Goal: Task Accomplishment & Management: Manage account settings

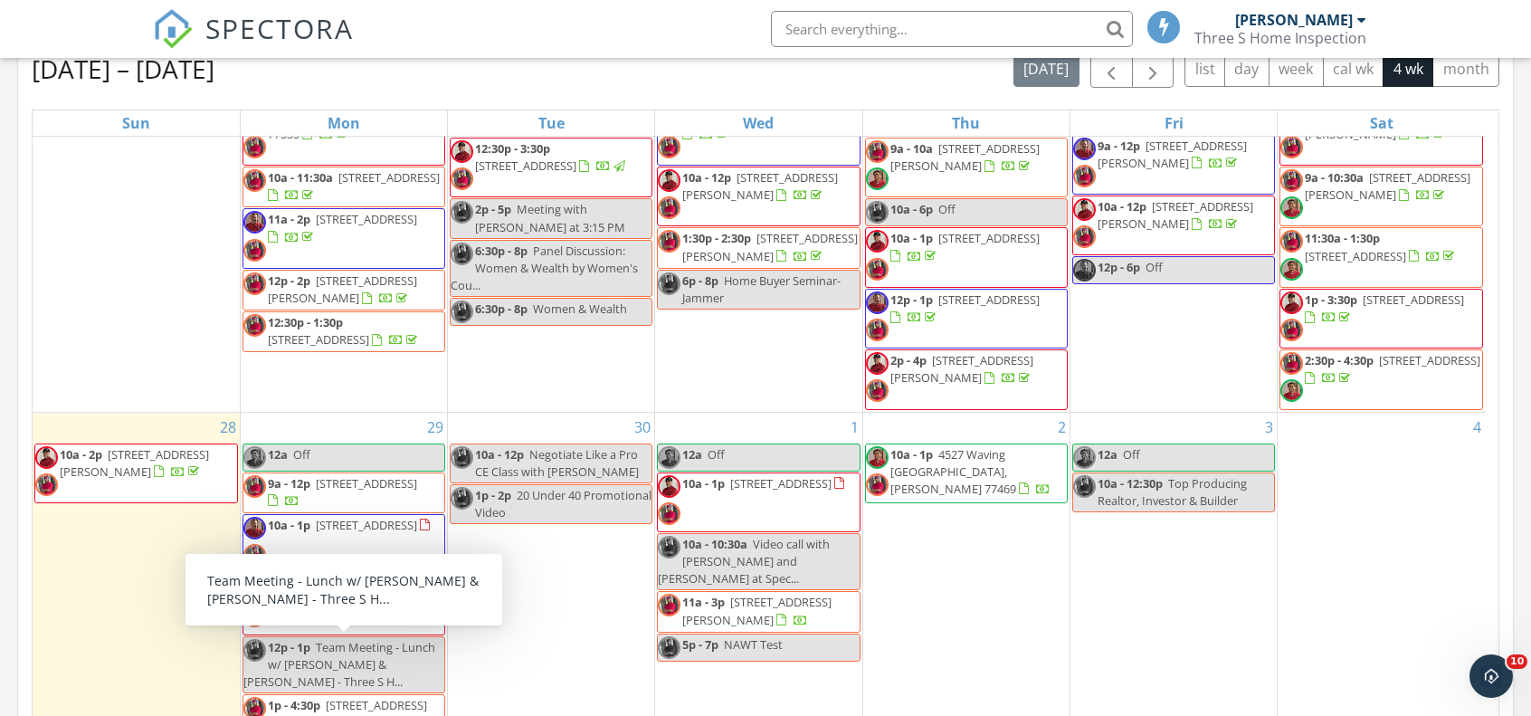
scroll to position [160, 0]
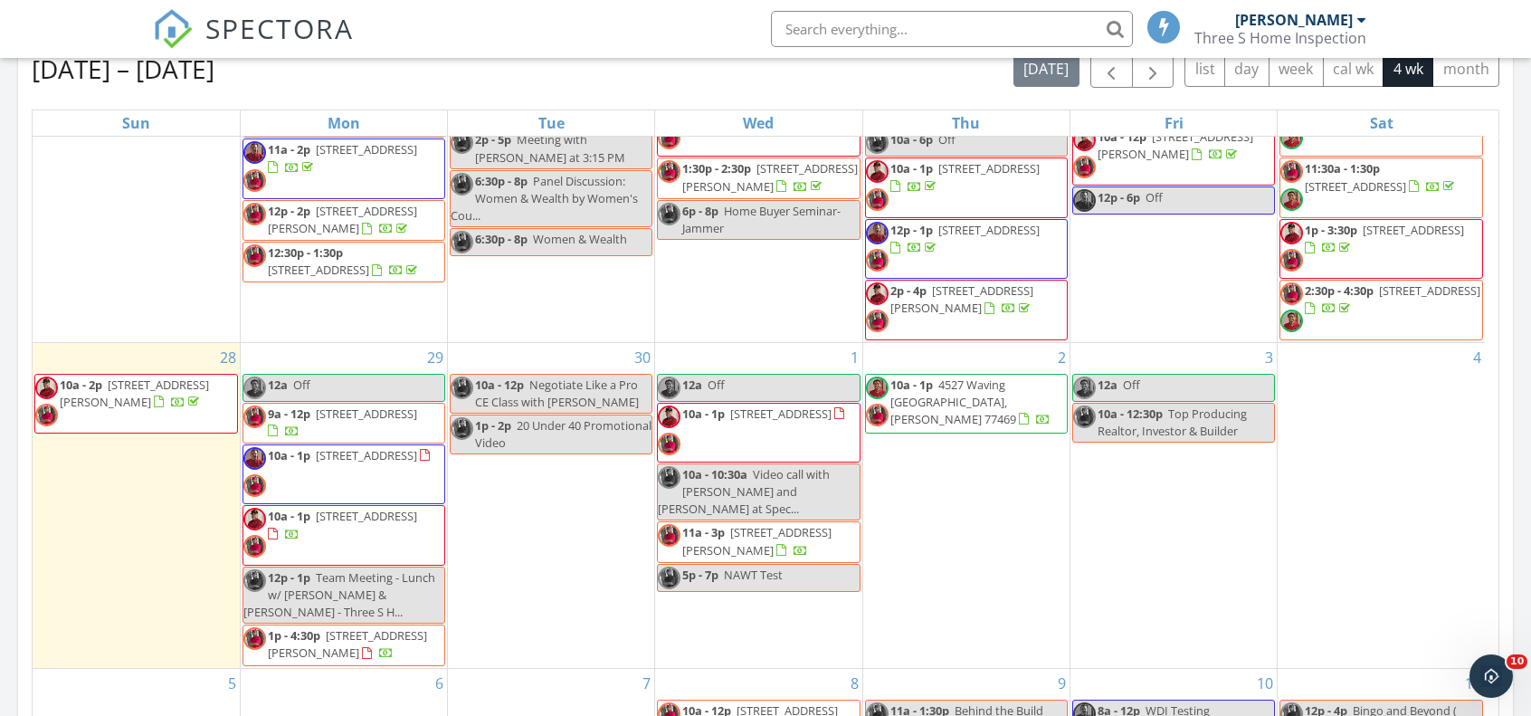
click at [336, 627] on span "25142 W Tara Plantation Dr, Tomball 77375" at bounding box center [347, 643] width 159 height 33
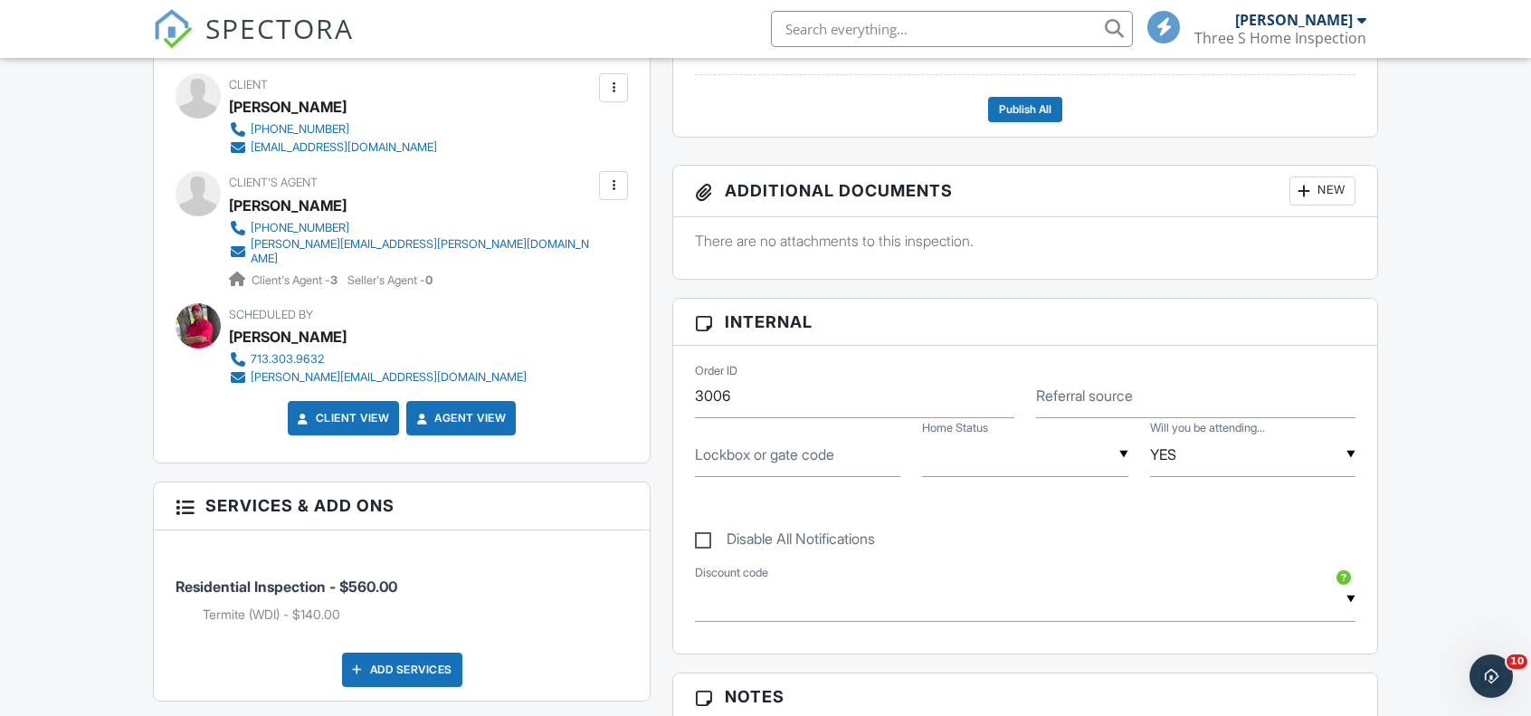
scroll to position [633, 0]
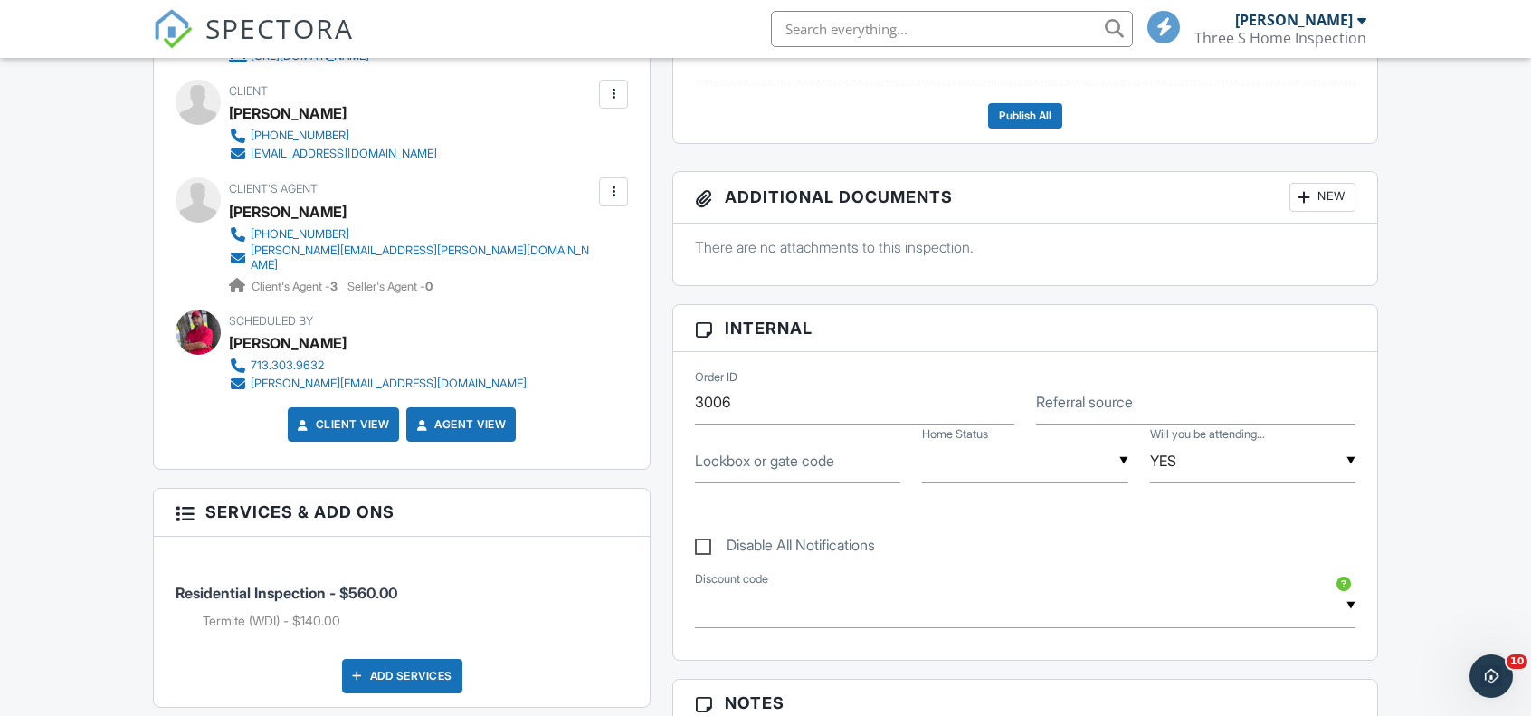
click at [755, 460] on label "Lockbox or gate code" at bounding box center [764, 461] width 139 height 20
click at [755, 460] on input "Lockbox or gate code" at bounding box center [797, 461] width 205 height 44
click at [755, 472] on input "Lockbox or gate code" at bounding box center [797, 461] width 205 height 44
type input "Supra"
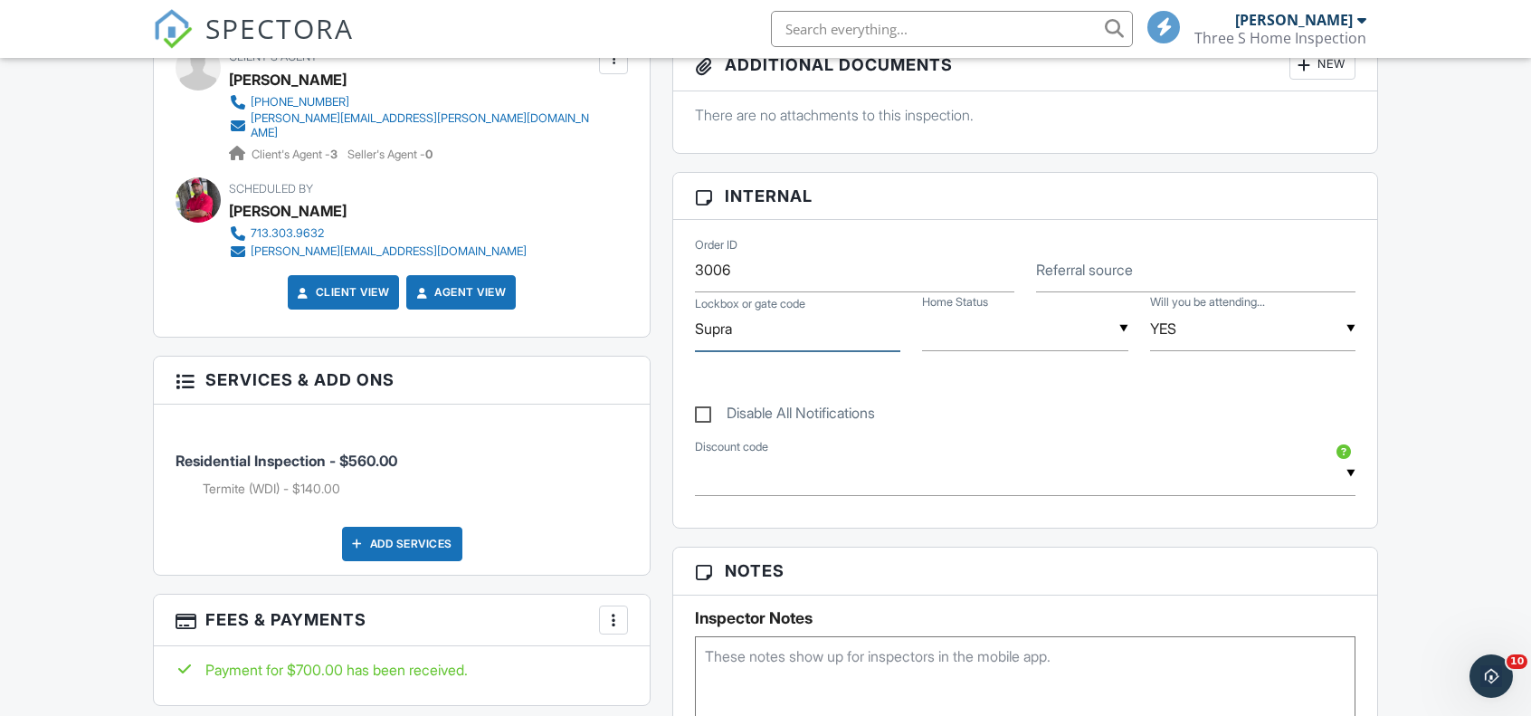
scroll to position [814, 0]
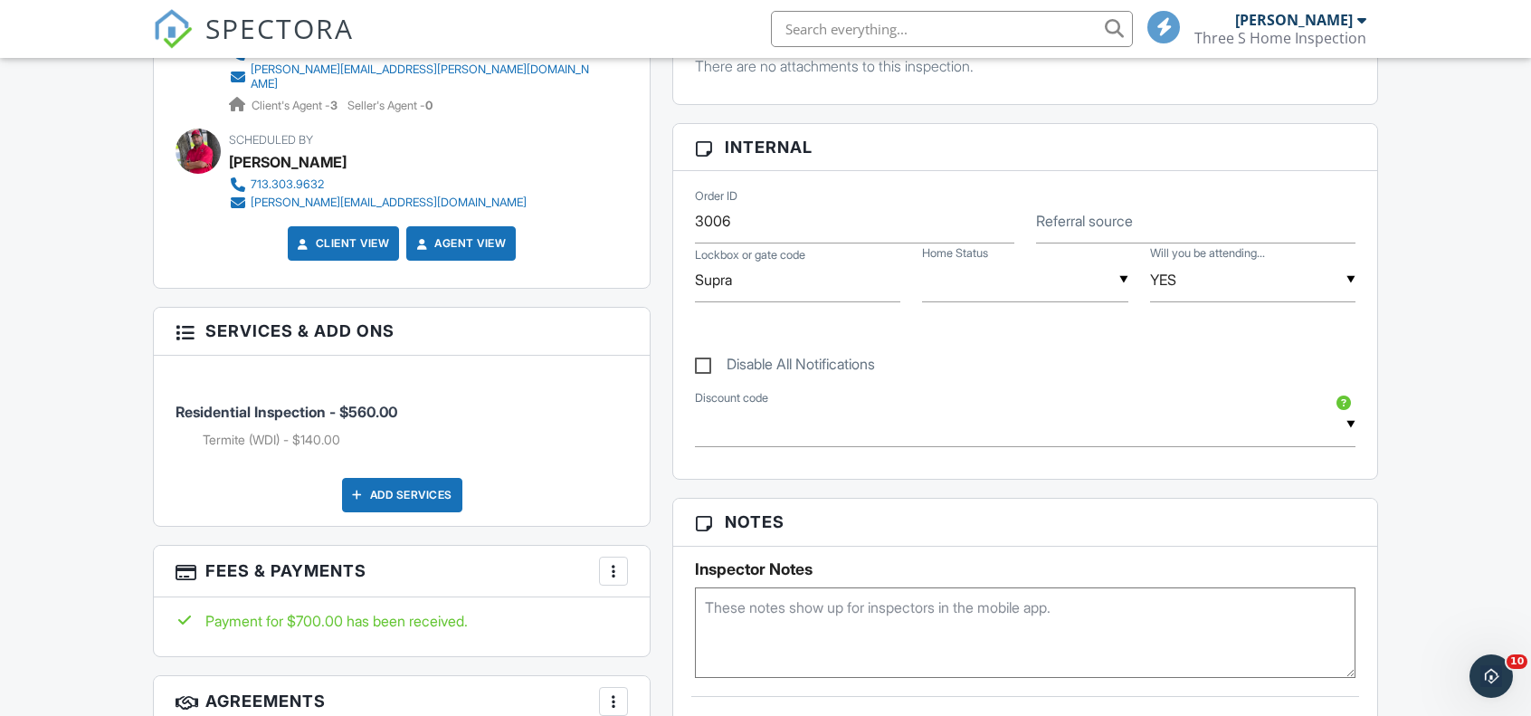
click at [758, 620] on textarea at bounding box center [1025, 632] width 661 height 90
type textarea "gate 1226"
drag, startPoint x: 999, startPoint y: 282, endPoint x: 1007, endPoint y: 300, distance: 19.8
click at [999, 285] on div "▼ Vacant Occupied Vacant Occupied" at bounding box center [1024, 280] width 205 height 44
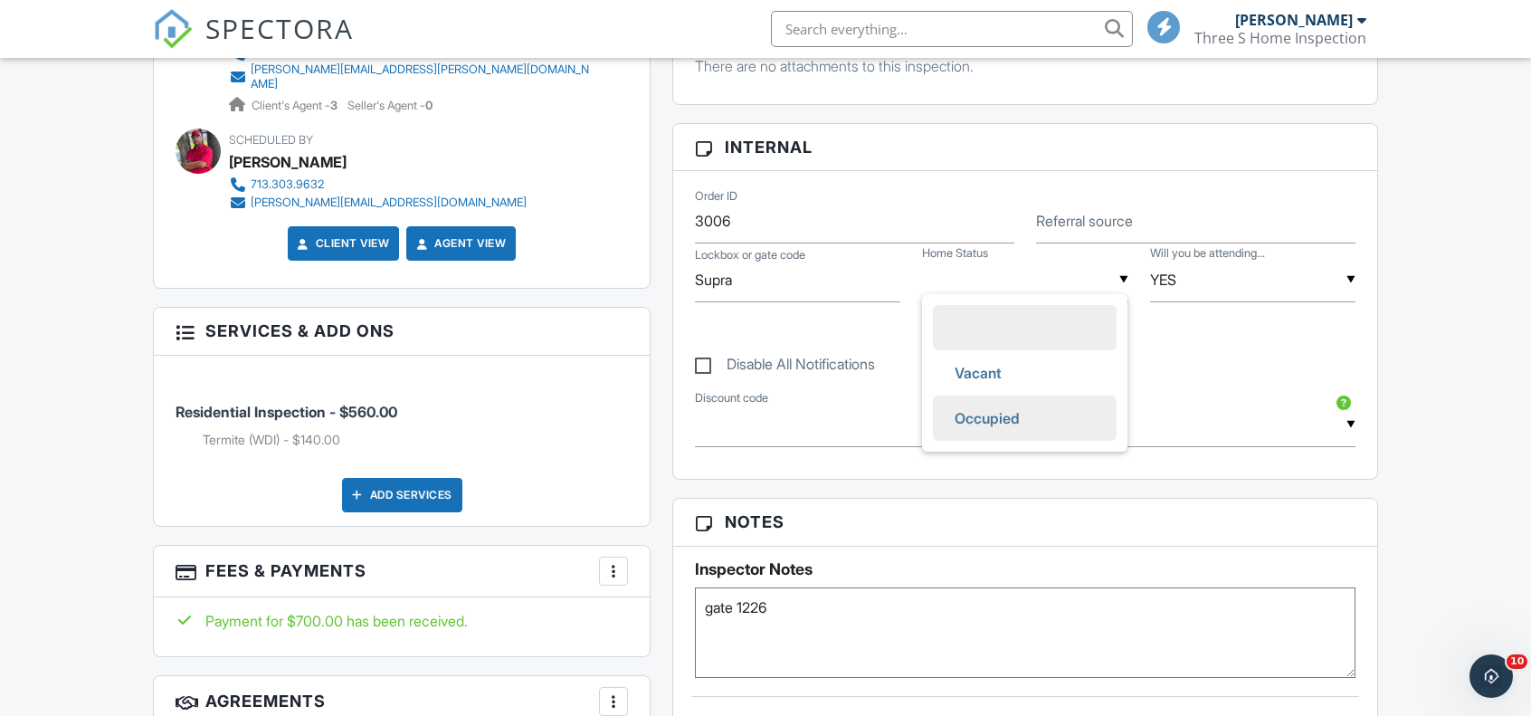
click at [988, 424] on span "Occupied" at bounding box center [987, 417] width 94 height 45
type input "Occupied"
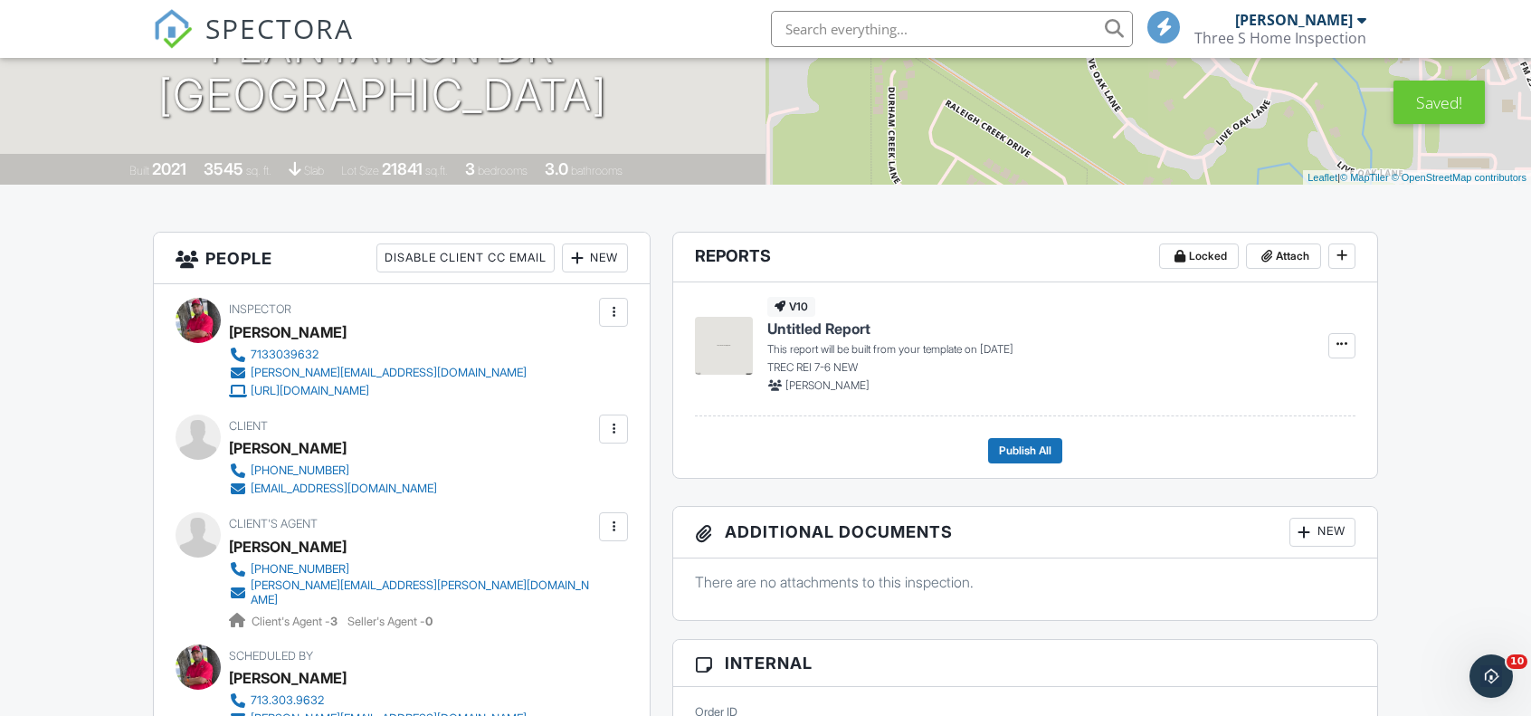
scroll to position [0, 0]
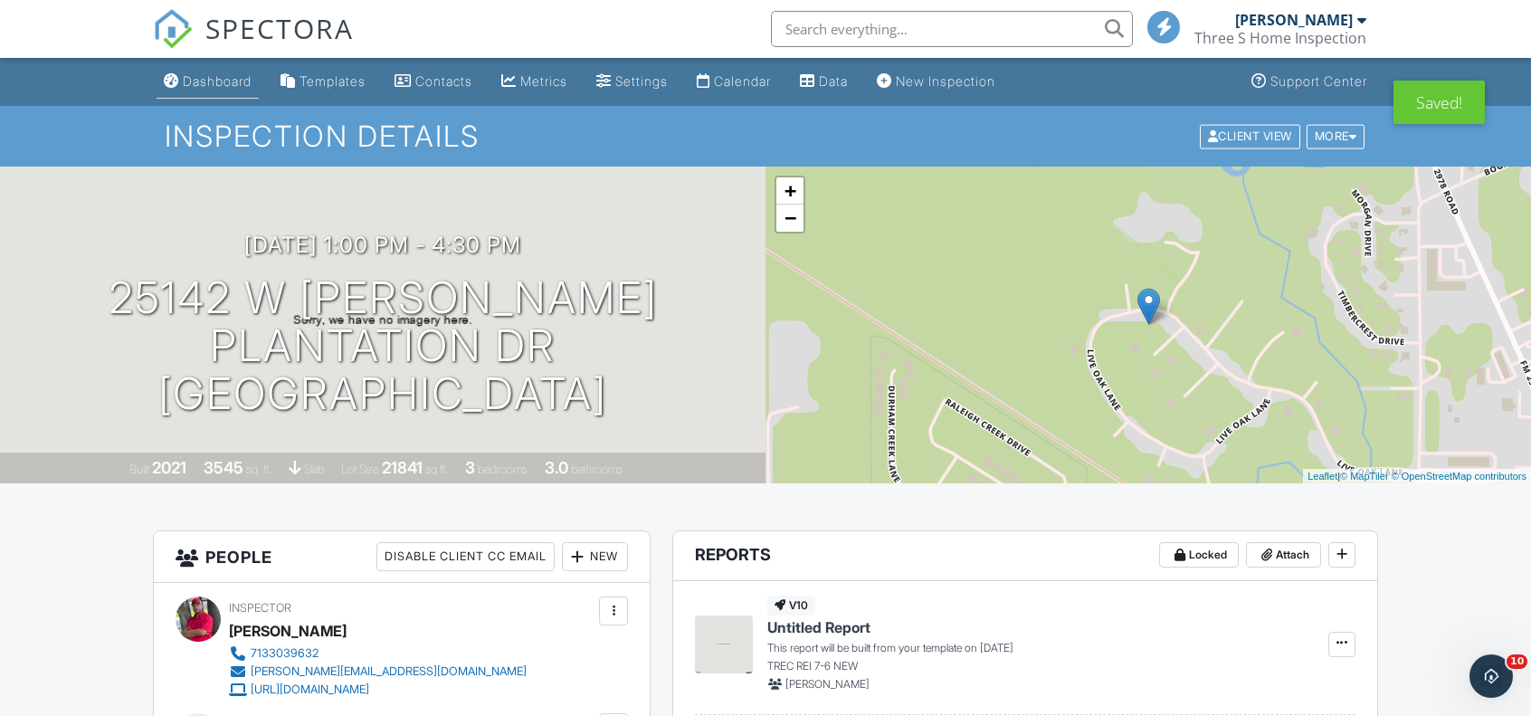
click at [222, 89] on div "Dashboard" at bounding box center [217, 80] width 69 height 15
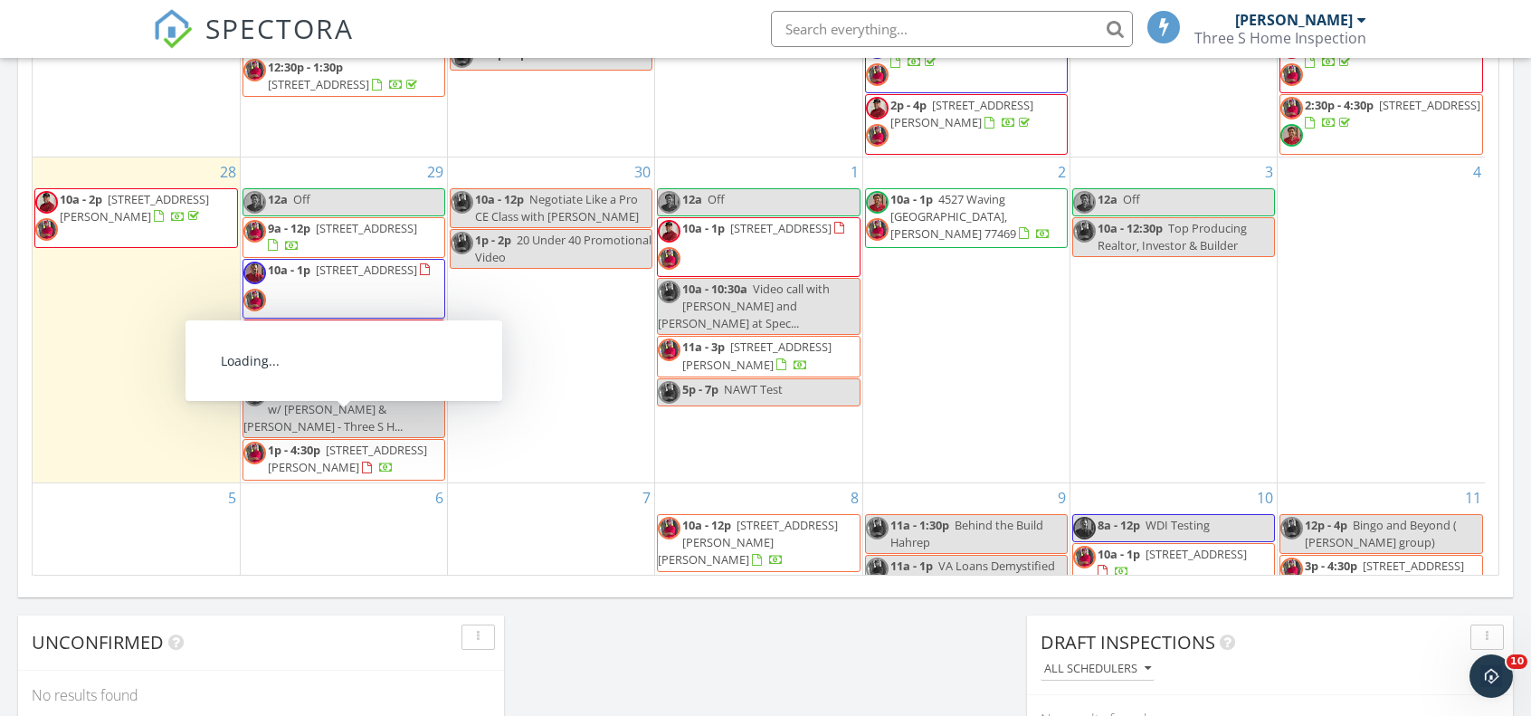
scroll to position [70, 0]
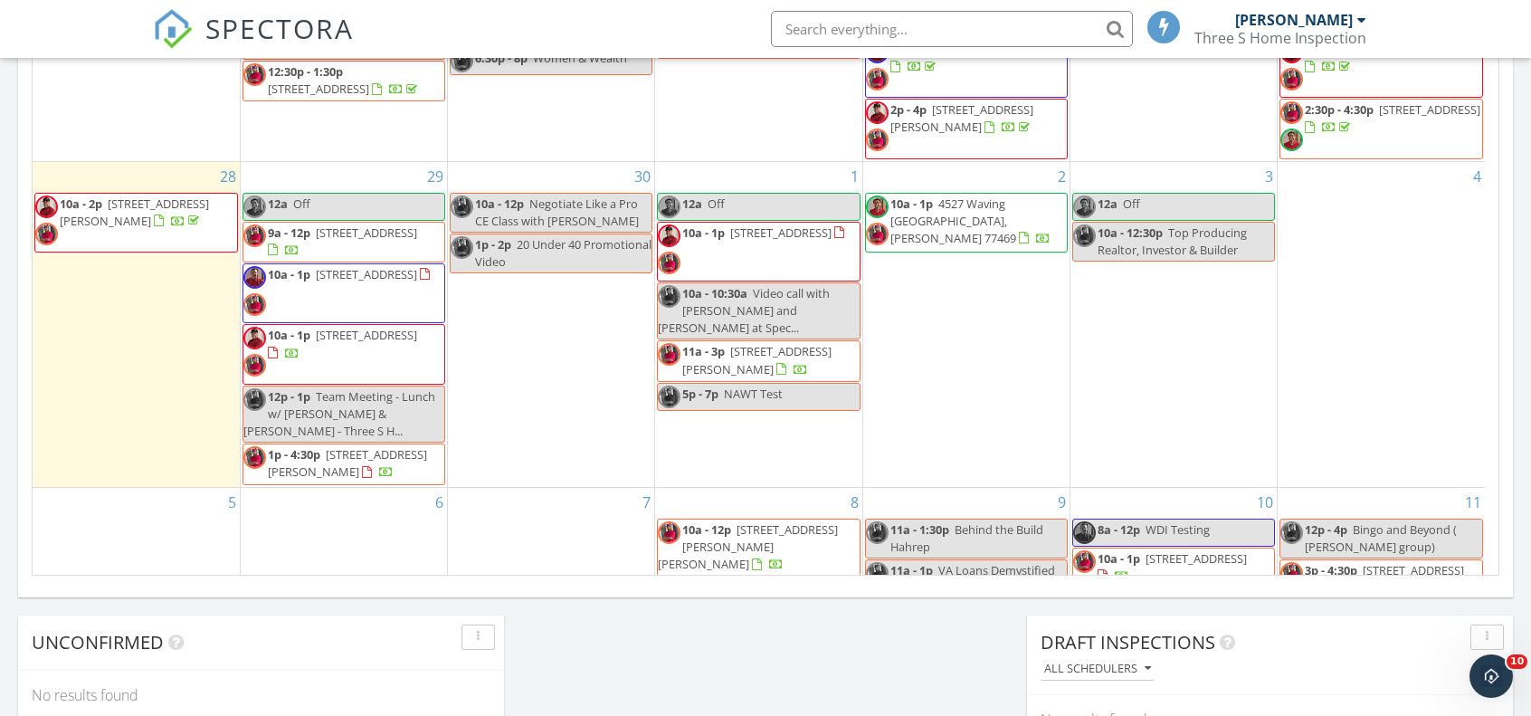
click at [338, 300] on span "10a - 1p 16902 Valley Palms Dr, Spring 77379" at bounding box center [338, 293] width 191 height 54
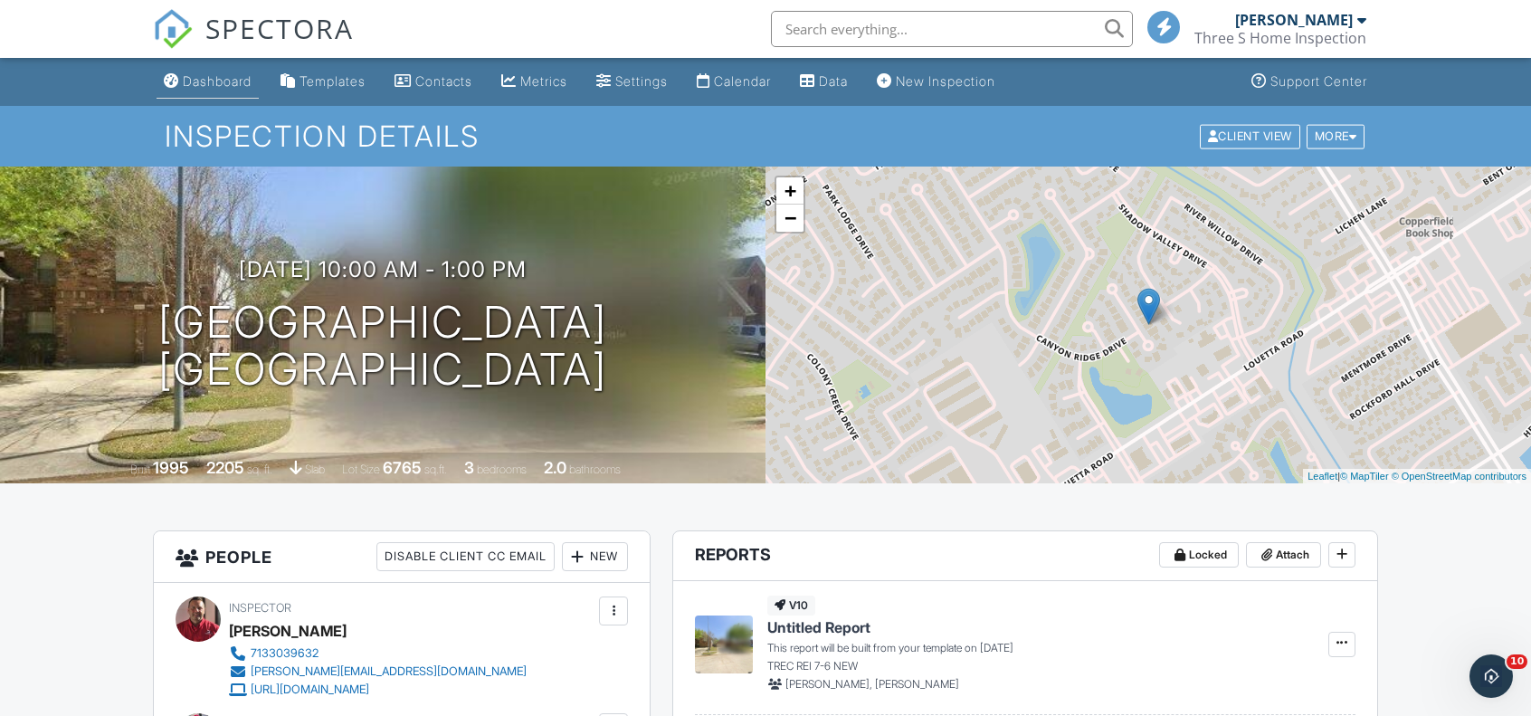
click at [223, 91] on link "Dashboard" at bounding box center [208, 81] width 102 height 33
